Goal: Navigation & Orientation: Understand site structure

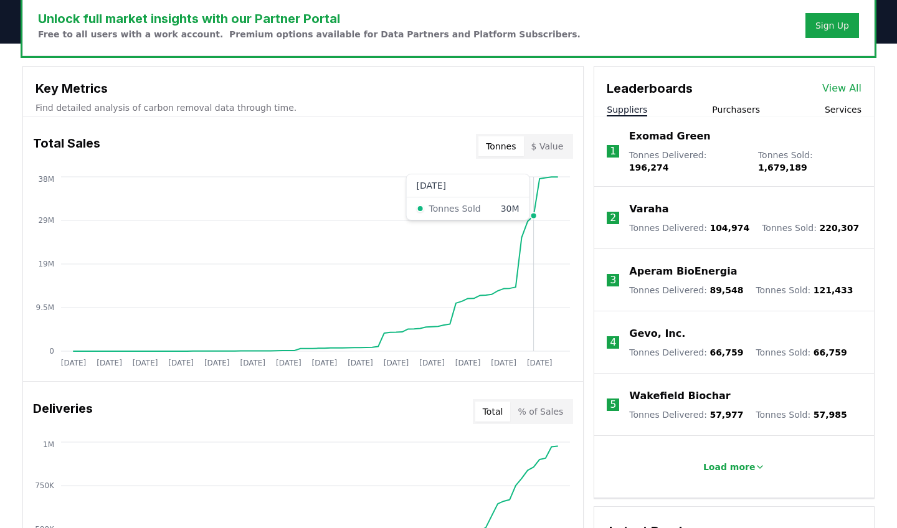
scroll to position [420, 0]
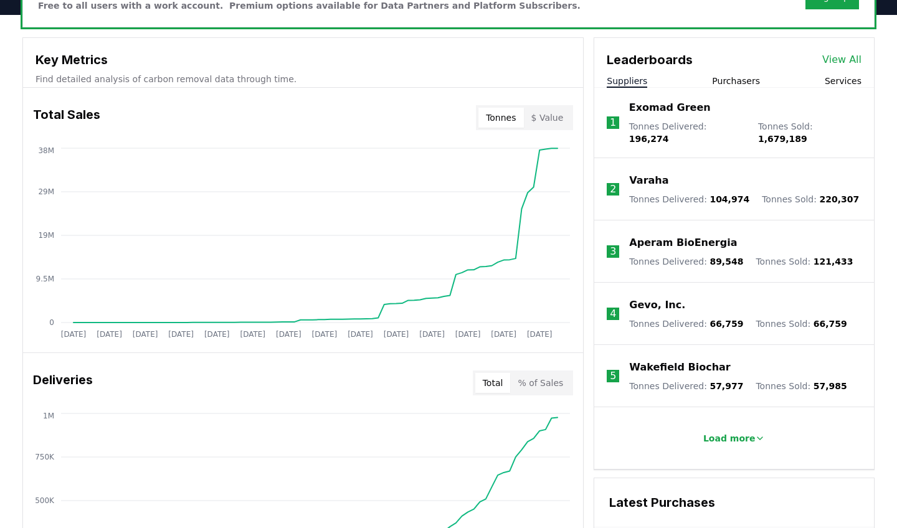
click at [728, 79] on button "Purchasers" at bounding box center [736, 81] width 48 height 12
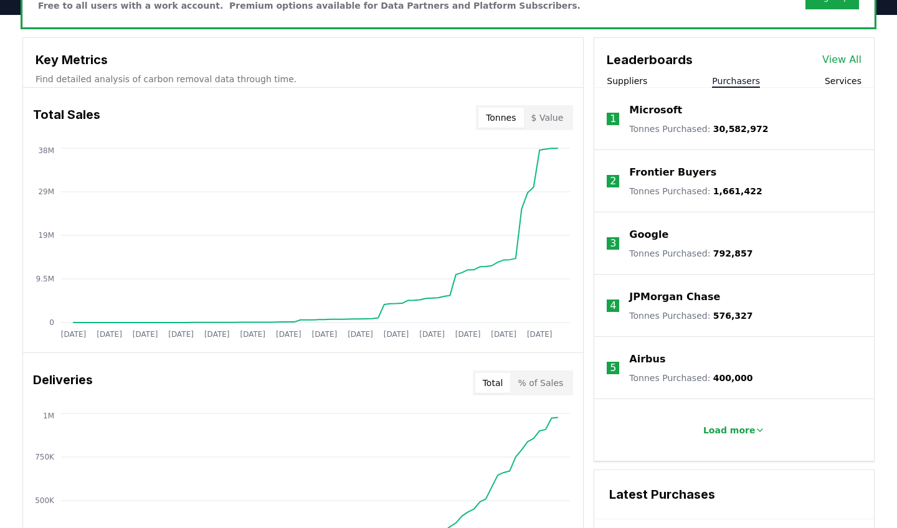
click at [828, 84] on button "Services" at bounding box center [843, 81] width 37 height 12
click at [730, 442] on button "Load more" at bounding box center [734, 430] width 82 height 25
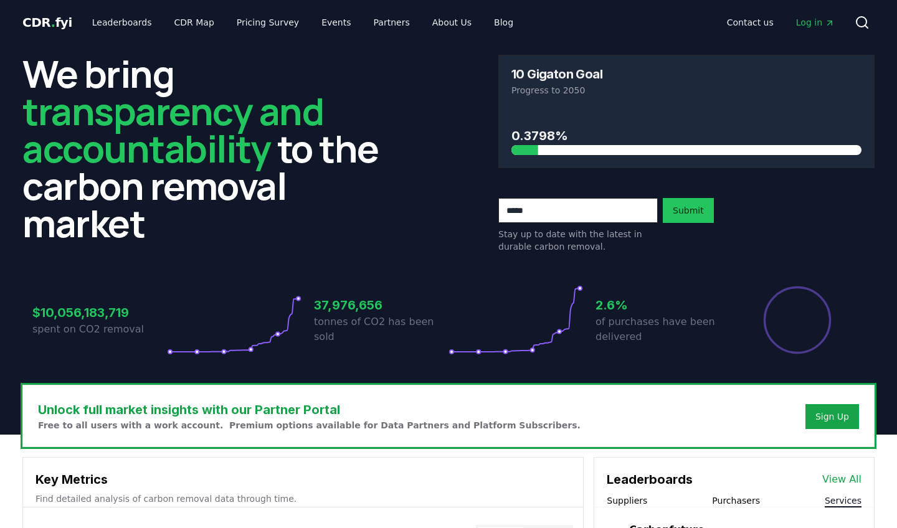
scroll to position [0, 0]
click at [316, 24] on link "Events" at bounding box center [335, 22] width 49 height 22
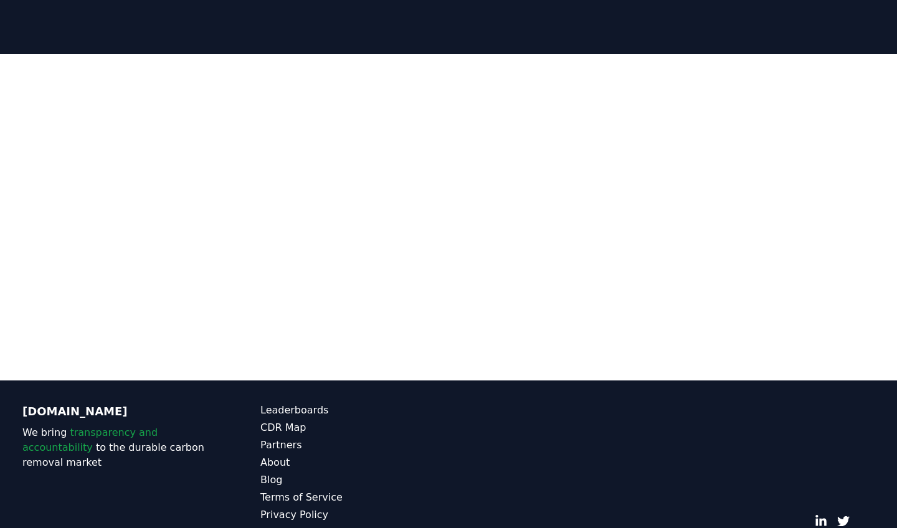
scroll to position [189, 0]
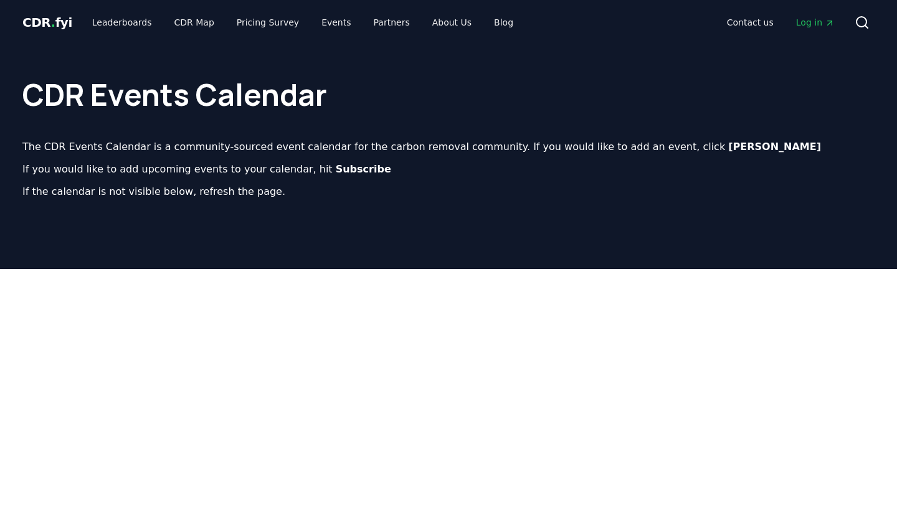
scroll to position [0, 0]
click at [436, 21] on link "About Us" at bounding box center [451, 22] width 59 height 22
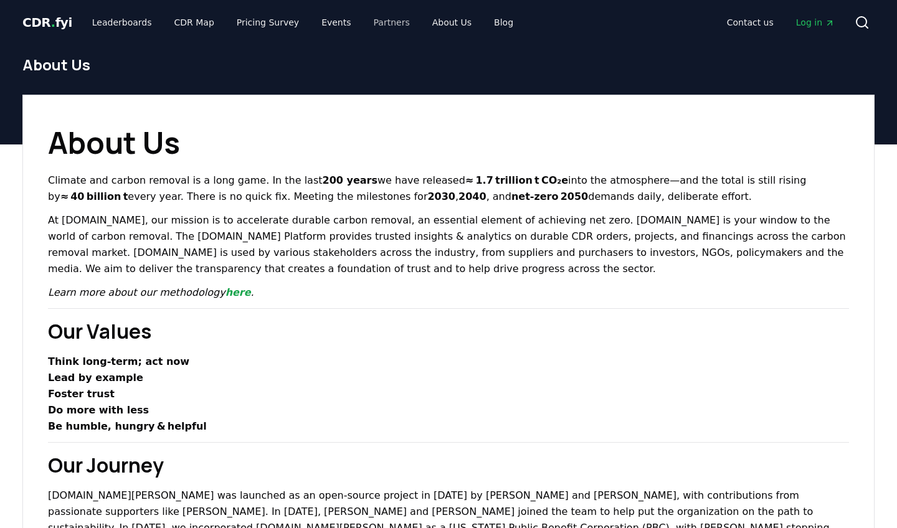
click at [372, 18] on link "Partners" at bounding box center [392, 22] width 56 height 22
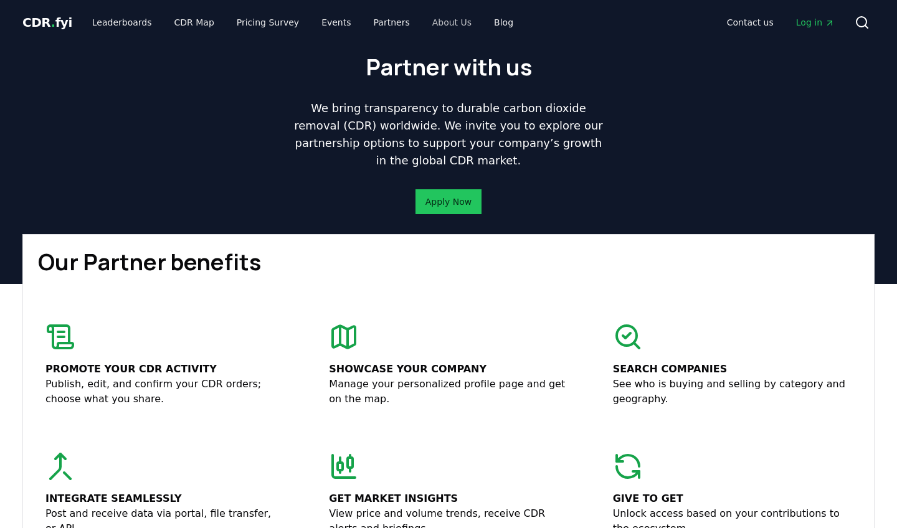
click at [452, 26] on link "About Us" at bounding box center [451, 22] width 59 height 22
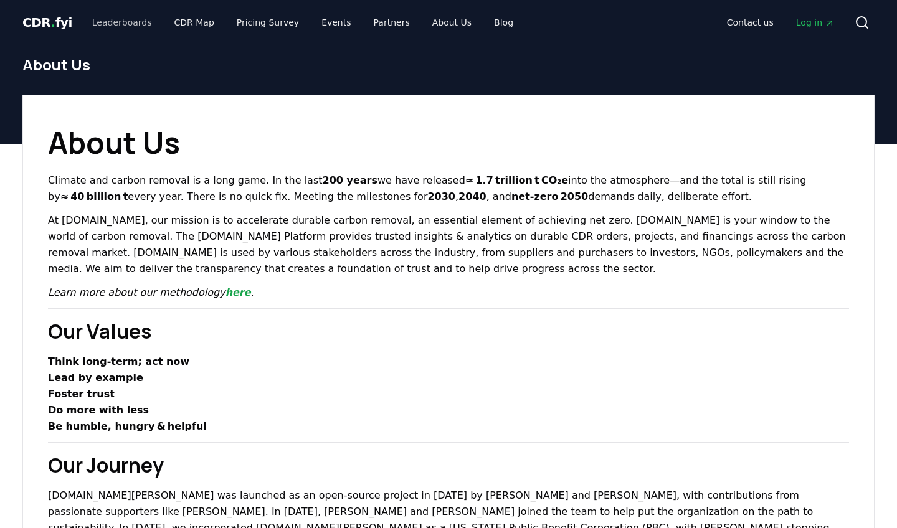
click at [133, 27] on link "Leaderboards" at bounding box center [122, 22] width 80 height 22
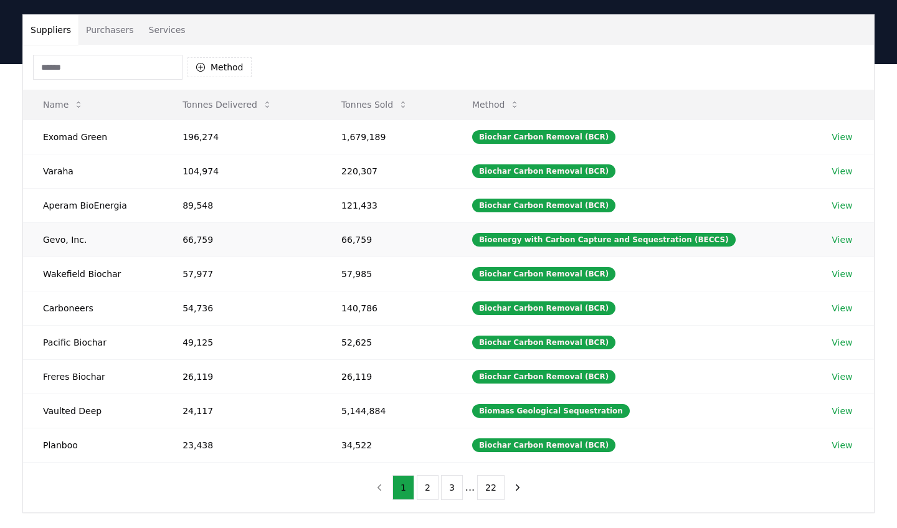
scroll to position [79, 0]
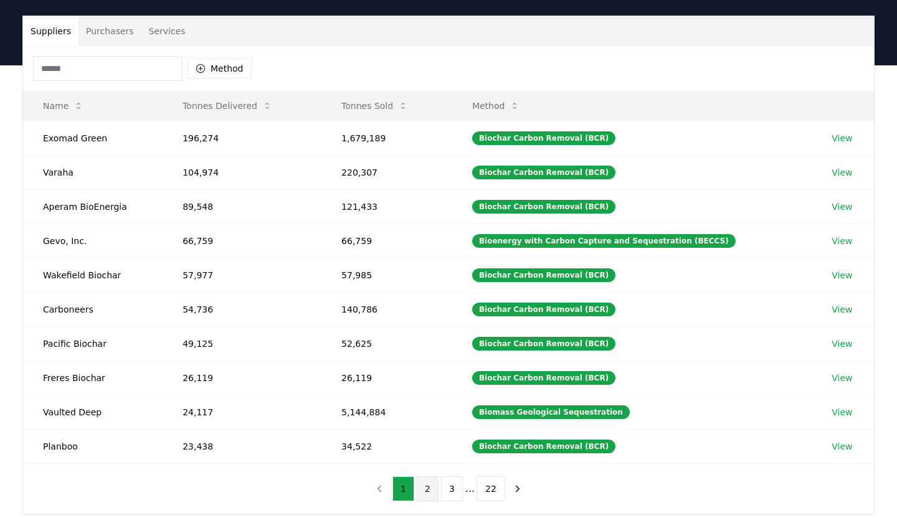
click at [430, 490] on button "2" at bounding box center [428, 489] width 22 height 25
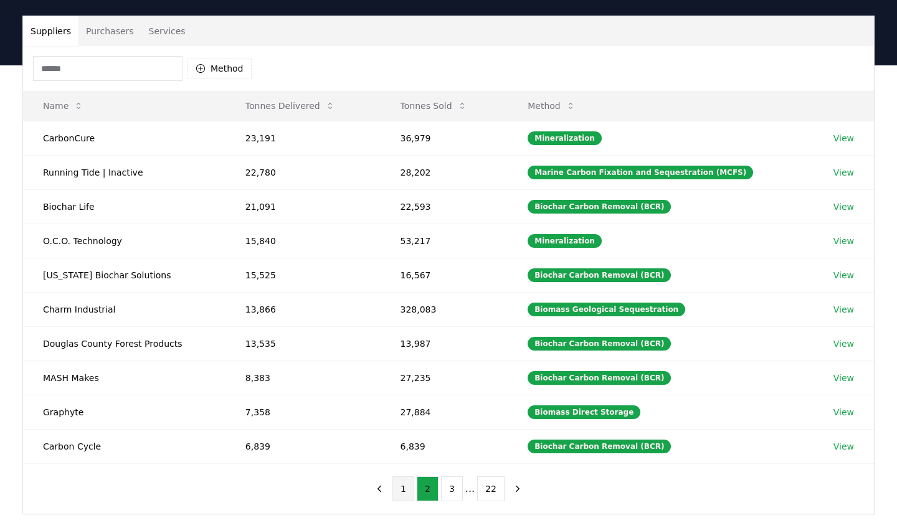
click at [406, 488] on button "1" at bounding box center [403, 489] width 22 height 25
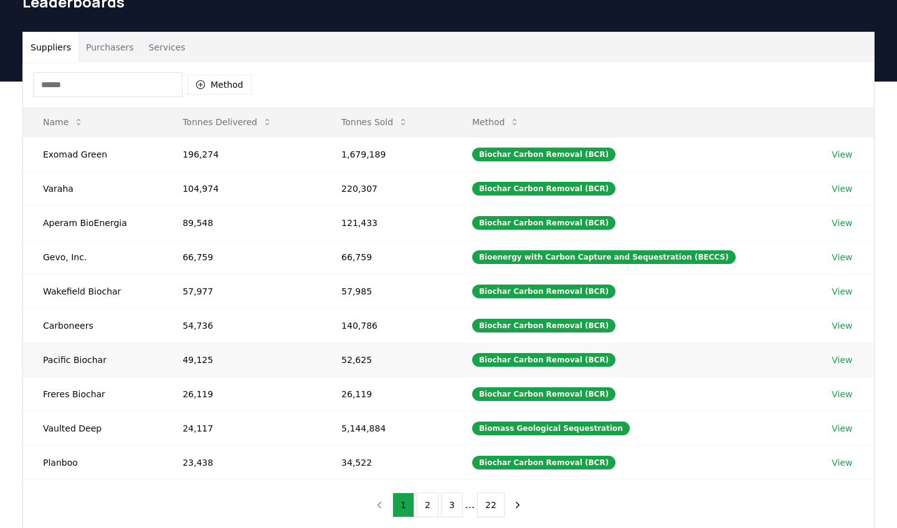
scroll to position [52, 0]
